Goal: Task Accomplishment & Management: Use online tool/utility

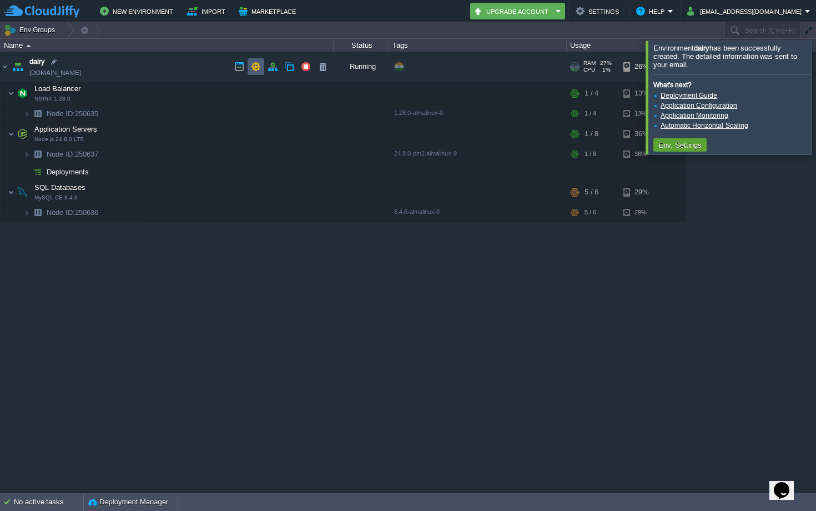
click at [241, 68] on button "button" at bounding box center [239, 67] width 10 height 10
click at [203, 135] on button "button" at bounding box center [200, 134] width 10 height 10
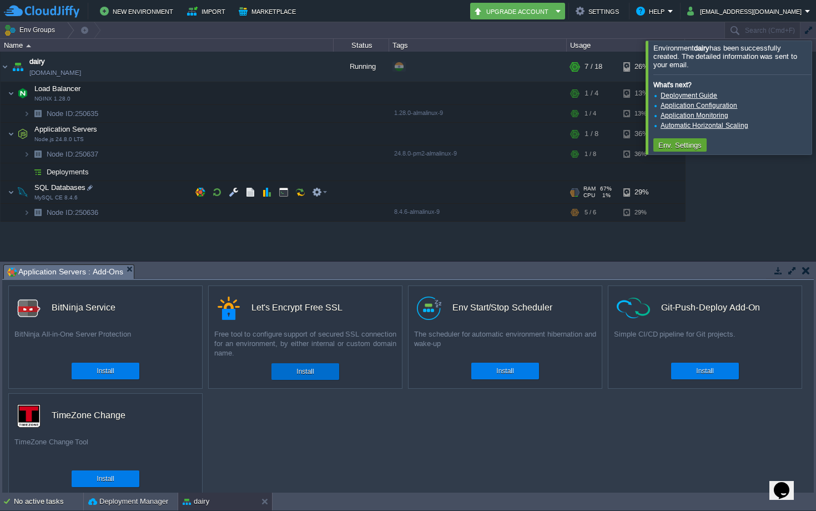
click at [295, 376] on div "Install" at bounding box center [305, 371] width 51 height 17
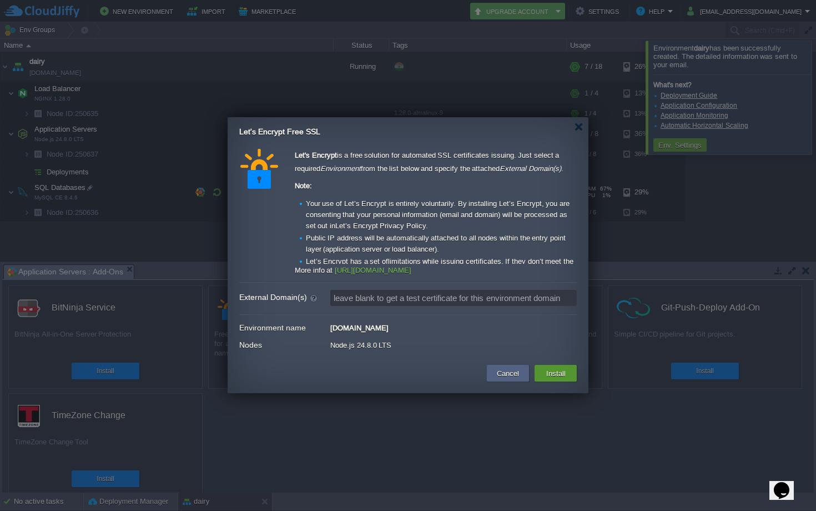
click at [544, 369] on button "Install" at bounding box center [556, 372] width 26 height 13
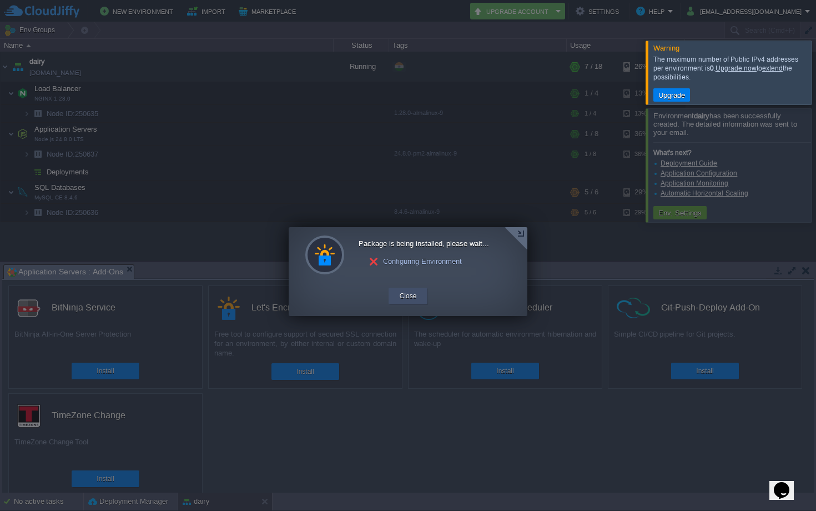
click at [407, 299] on button "Close" at bounding box center [408, 295] width 17 height 11
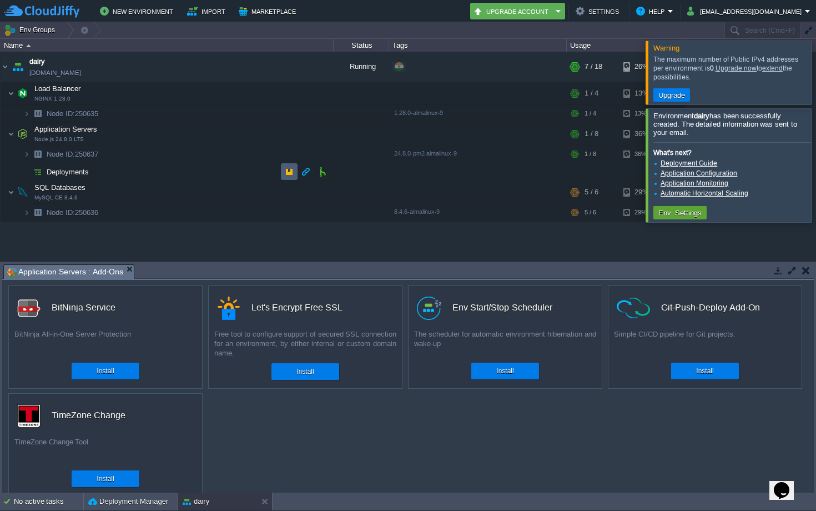
click at [288, 176] on button "button" at bounding box center [289, 172] width 10 height 10
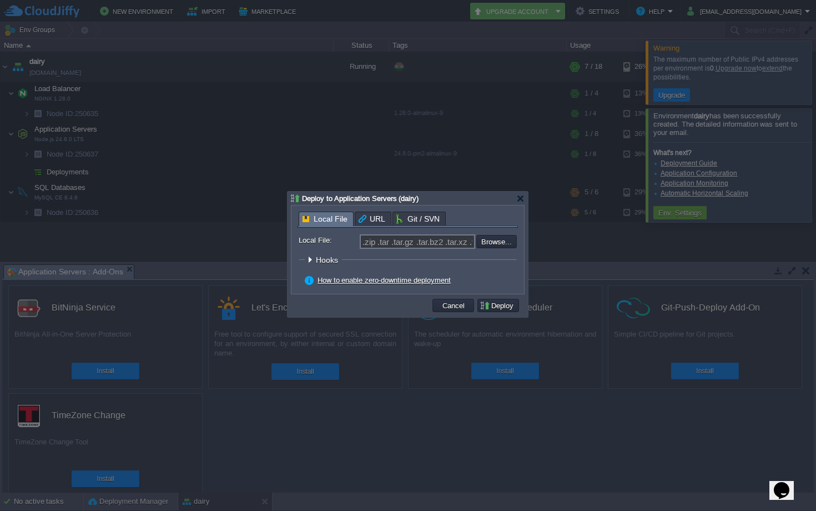
click at [370, 222] on span "URL" at bounding box center [372, 218] width 27 height 13
click at [413, 222] on div "Local File URL Git / SVN Local File: .zip .tar .tar.gz .tar.bz2 .tar.xz .tar.lz…" at bounding box center [408, 249] width 220 height 76
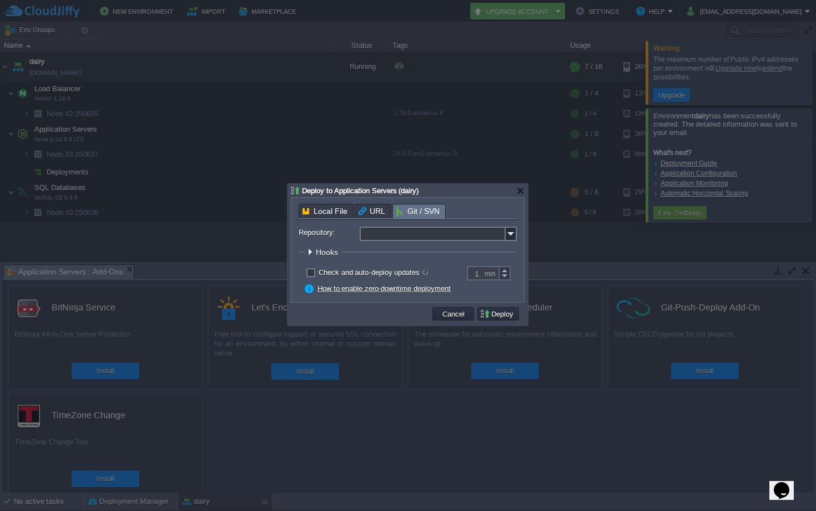
click at [395, 237] on input "Repository:" at bounding box center [433, 233] width 146 height 14
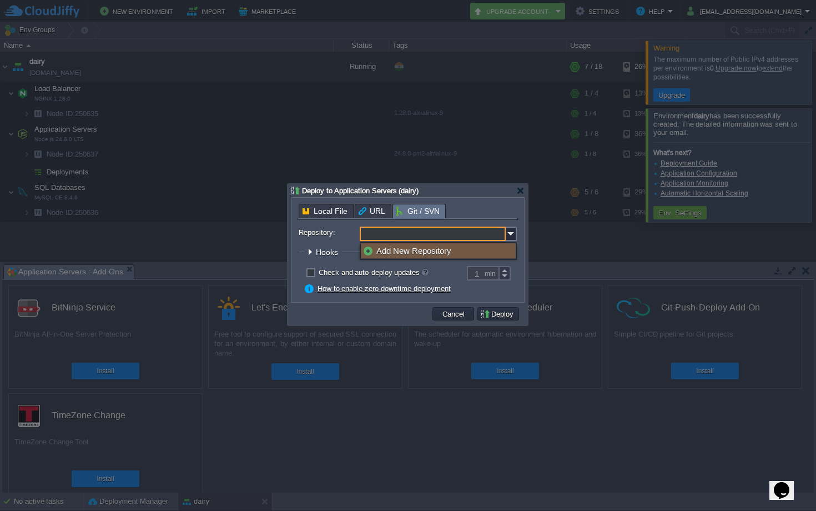
click at [400, 251] on div "Add New Repository" at bounding box center [438, 250] width 155 height 15
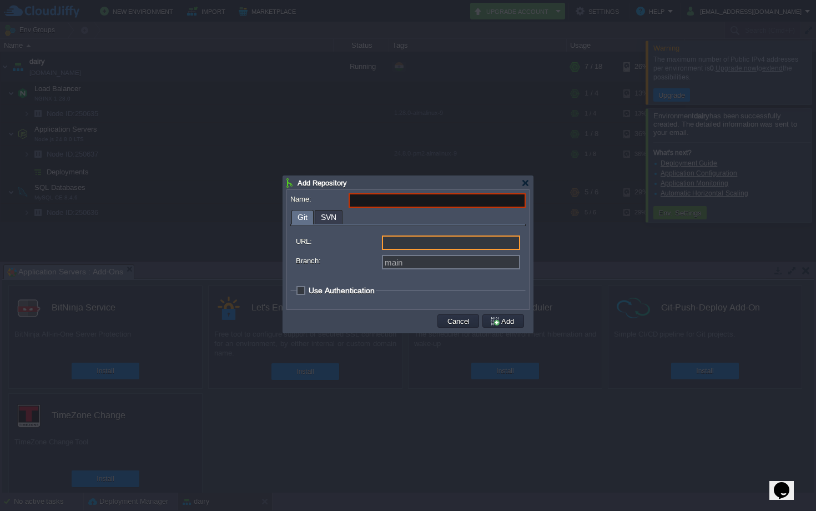
type input "Select existing or add a new one"
click at [400, 239] on input "URL:" at bounding box center [451, 242] width 138 height 14
type input "https://... git://... ftp://... [DOMAIN_NAME]:repo..."
click at [460, 319] on button "Cancel" at bounding box center [458, 321] width 29 height 10
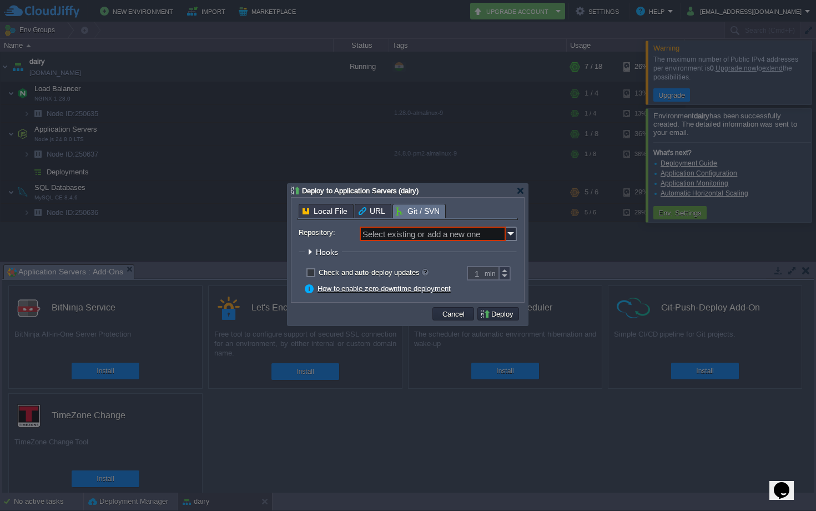
click at [514, 190] on div "Deploy to Application Servers (dairy)" at bounding box center [408, 190] width 234 height 13
click at [517, 190] on div at bounding box center [520, 191] width 8 height 8
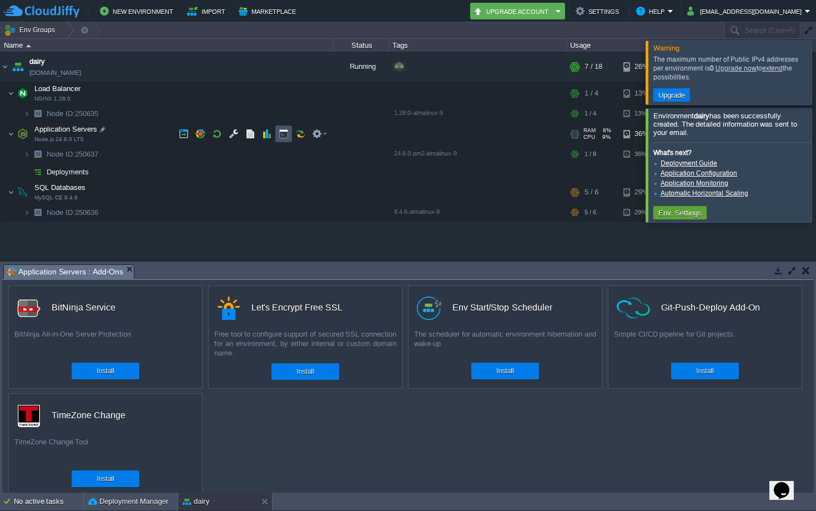
click at [280, 135] on button "button" at bounding box center [284, 134] width 10 height 10
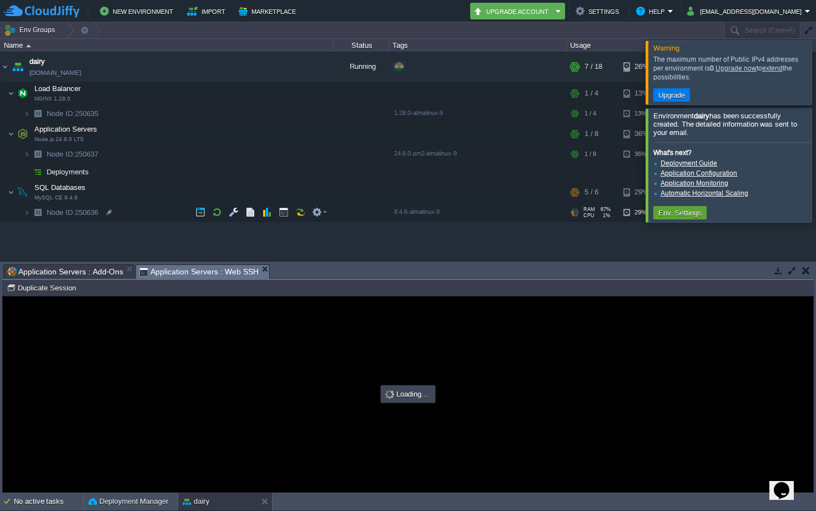
type input "#000000"
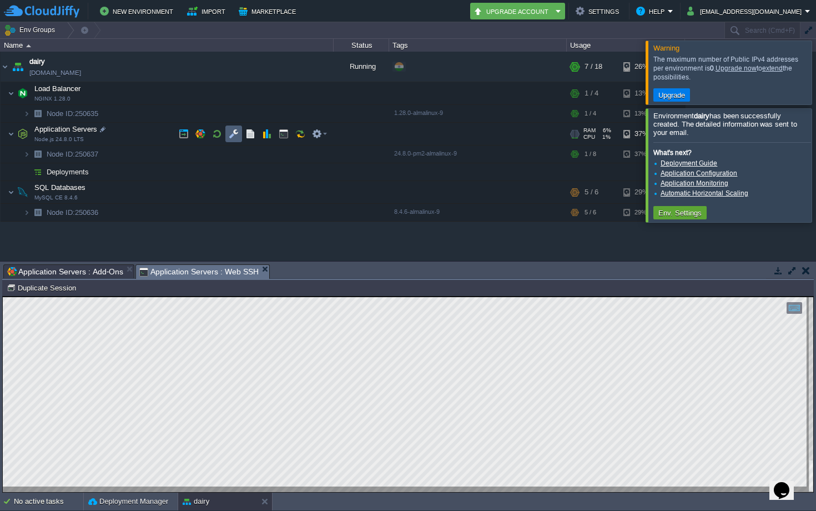
click at [234, 132] on button "button" at bounding box center [234, 134] width 10 height 10
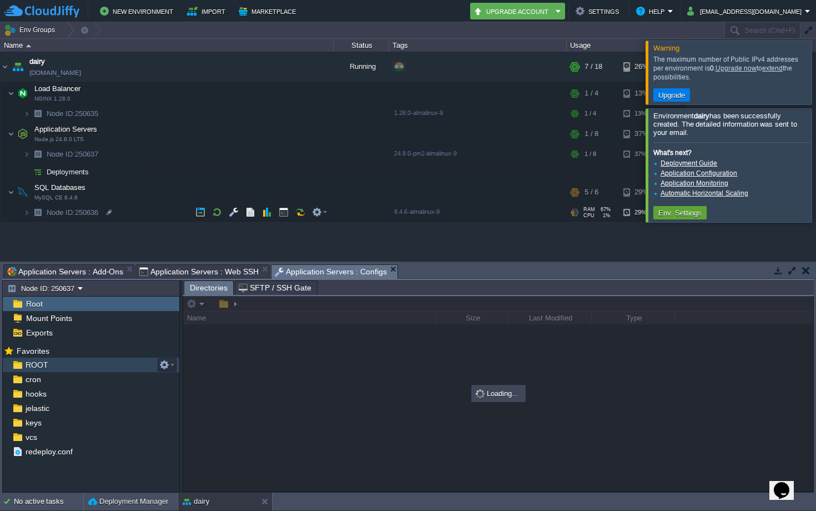
click at [31, 367] on span "ROOT" at bounding box center [36, 365] width 27 height 10
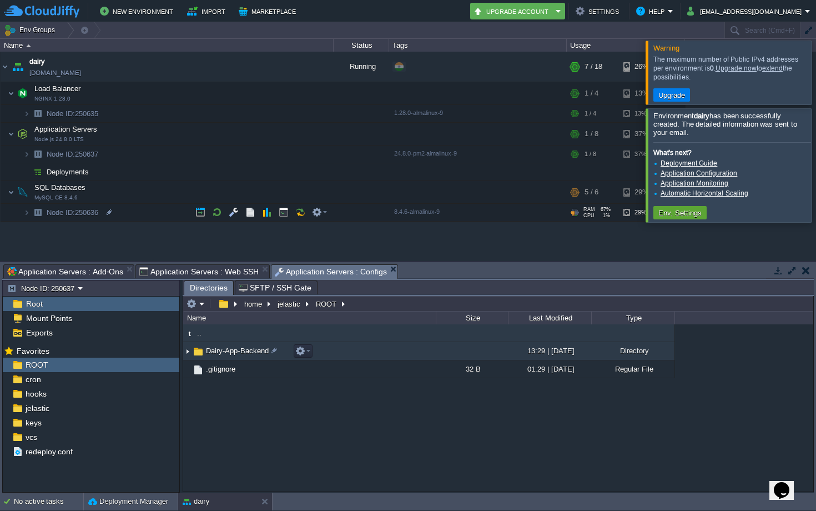
click at [231, 351] on span "Dairy-App-Backend" at bounding box center [237, 350] width 66 height 9
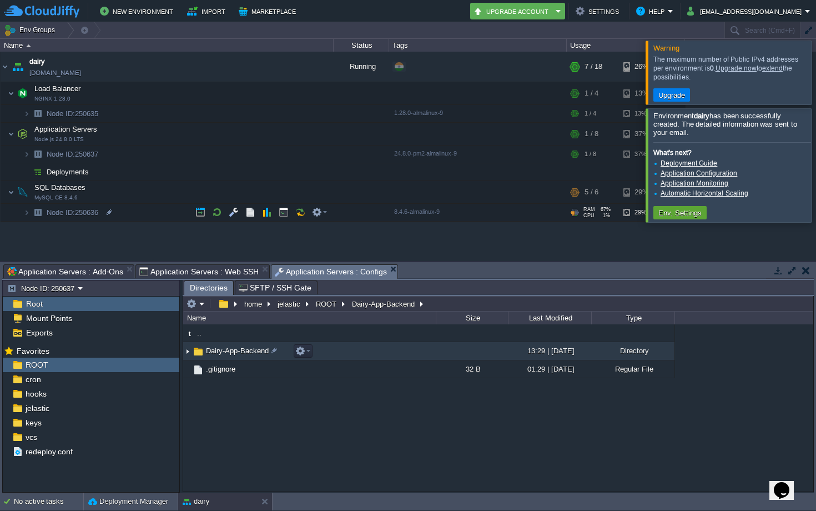
click at [190, 355] on img at bounding box center [187, 351] width 9 height 17
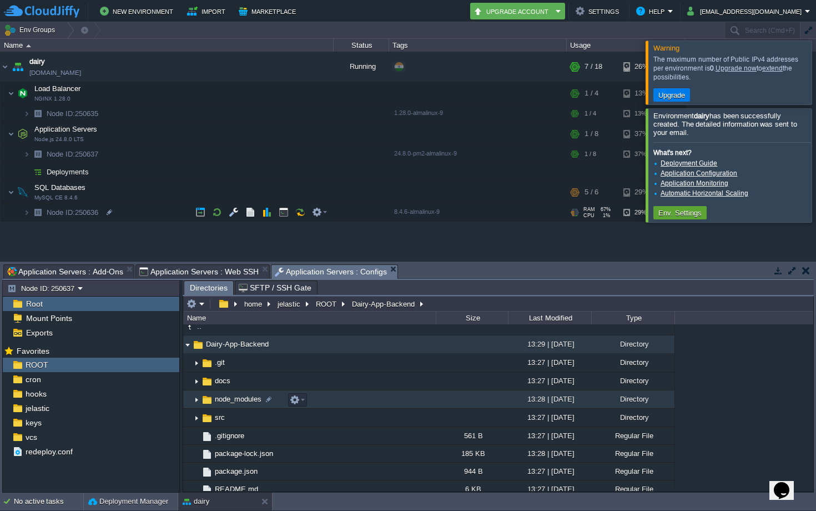
scroll to position [7, 0]
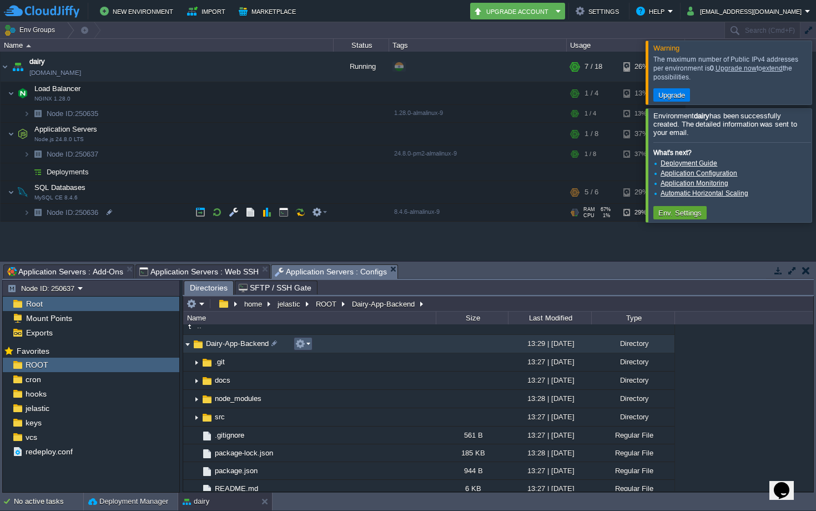
click at [300, 348] on button "button" at bounding box center [300, 344] width 10 height 10
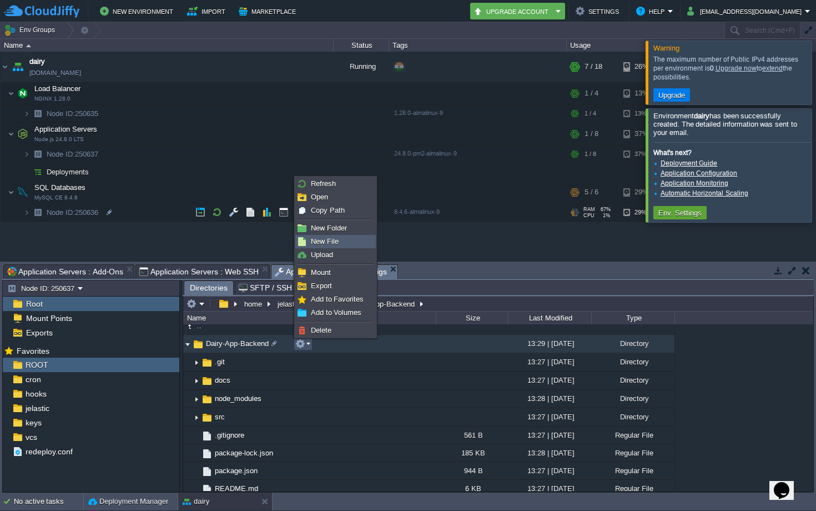
click at [328, 235] on link "New File" at bounding box center [335, 241] width 79 height 12
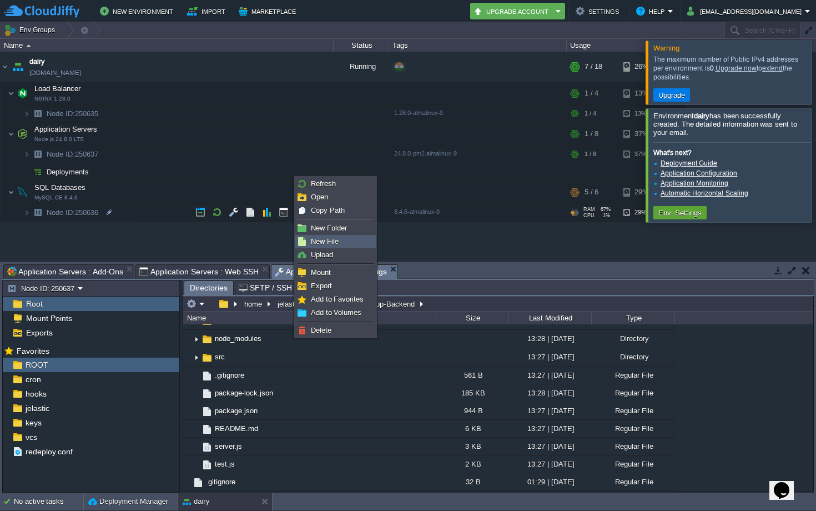
scroll to position [1, 0]
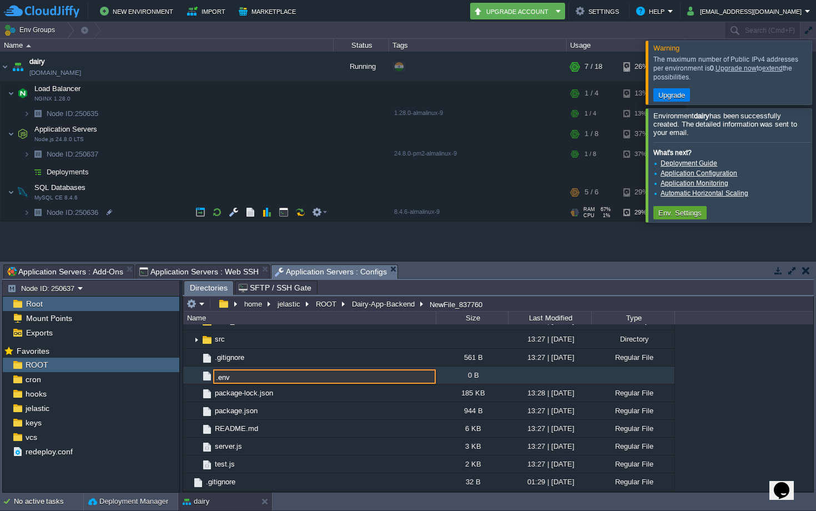
type input ".env"
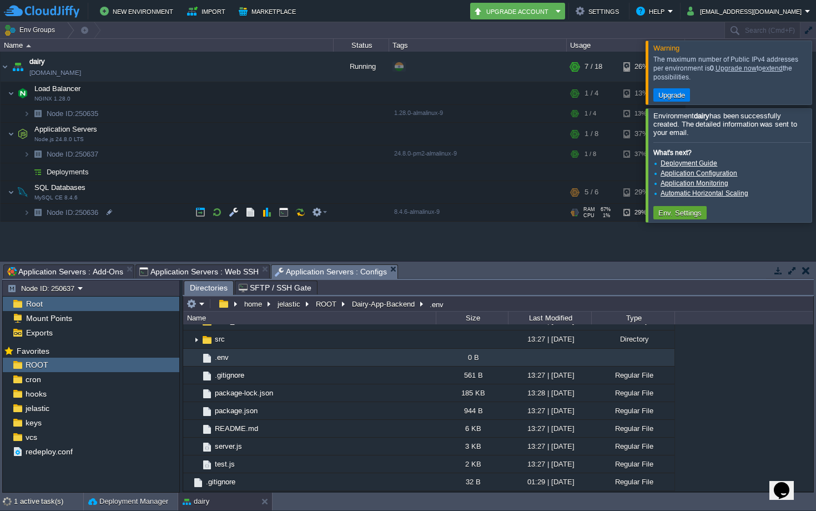
click at [241, 361] on td ".env" at bounding box center [309, 358] width 253 height 18
click at [261, 355] on button "button" at bounding box center [262, 358] width 10 height 10
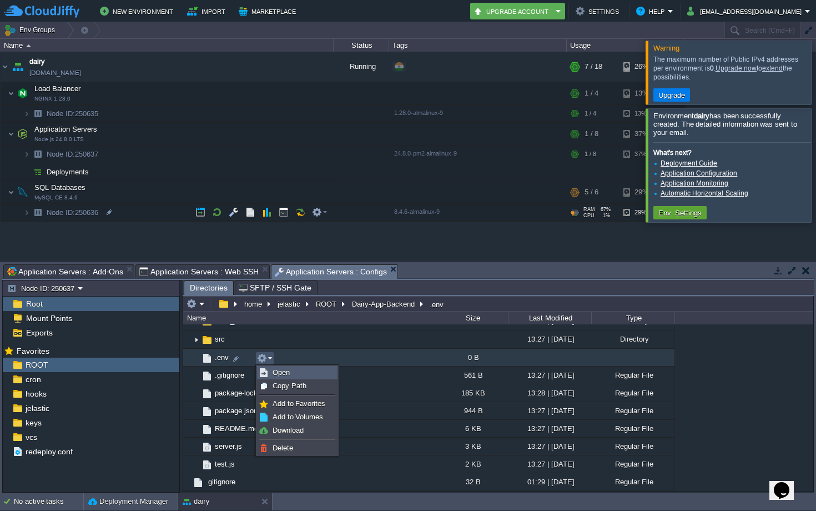
click at [270, 376] on link "Open" at bounding box center [297, 372] width 79 height 12
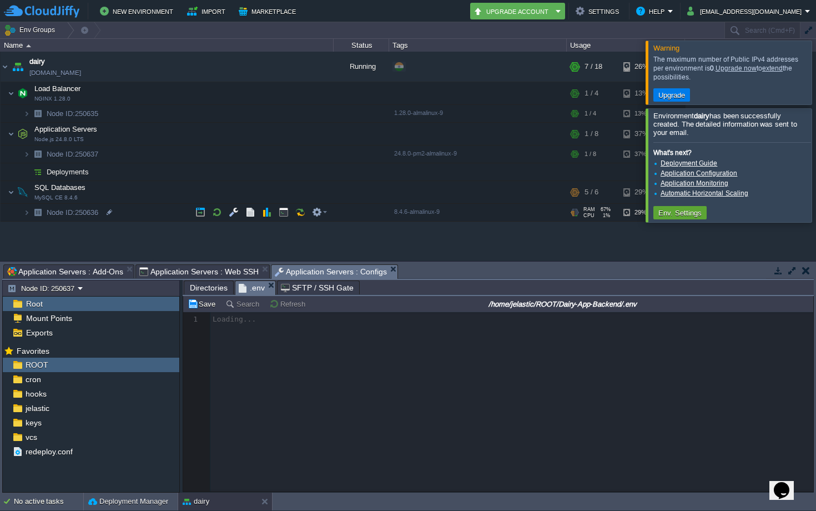
click at [254, 319] on div at bounding box center [498, 401] width 630 height 179
click at [239, 328] on div at bounding box center [498, 401] width 630 height 179
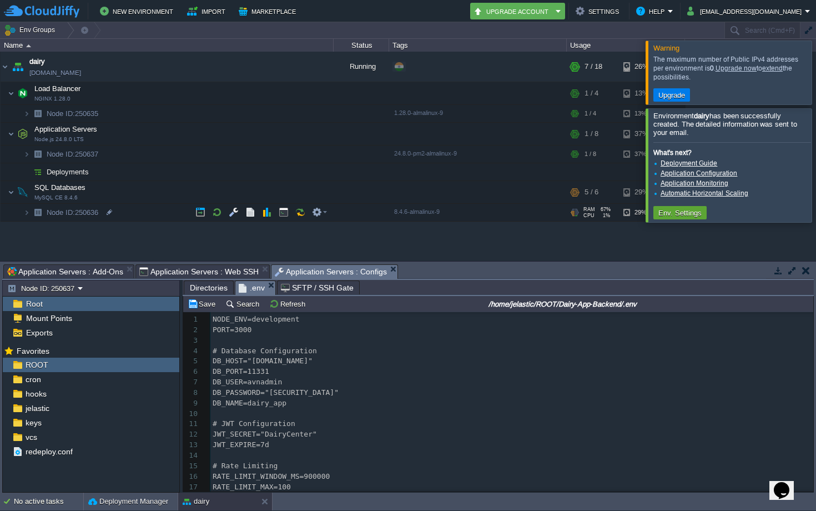
scroll to position [34, 0]
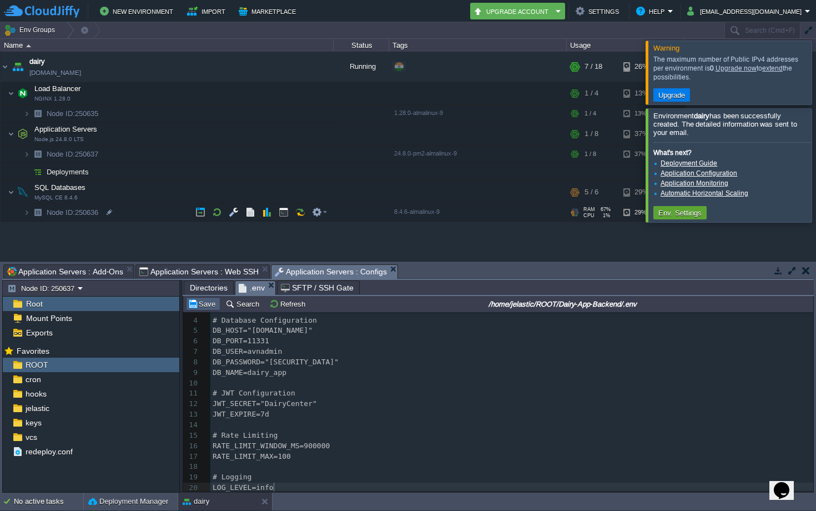
click at [203, 304] on button "Save" at bounding box center [203, 304] width 31 height 10
click at [161, 268] on span "Application Servers : Web SSH" at bounding box center [198, 271] width 119 height 13
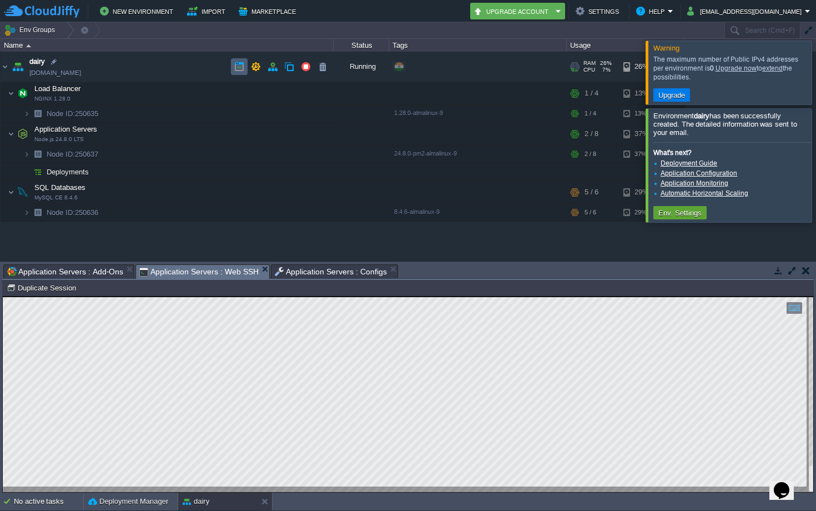
click at [240, 69] on button "button" at bounding box center [239, 67] width 10 height 10
